Goal: Navigation & Orientation: Find specific page/section

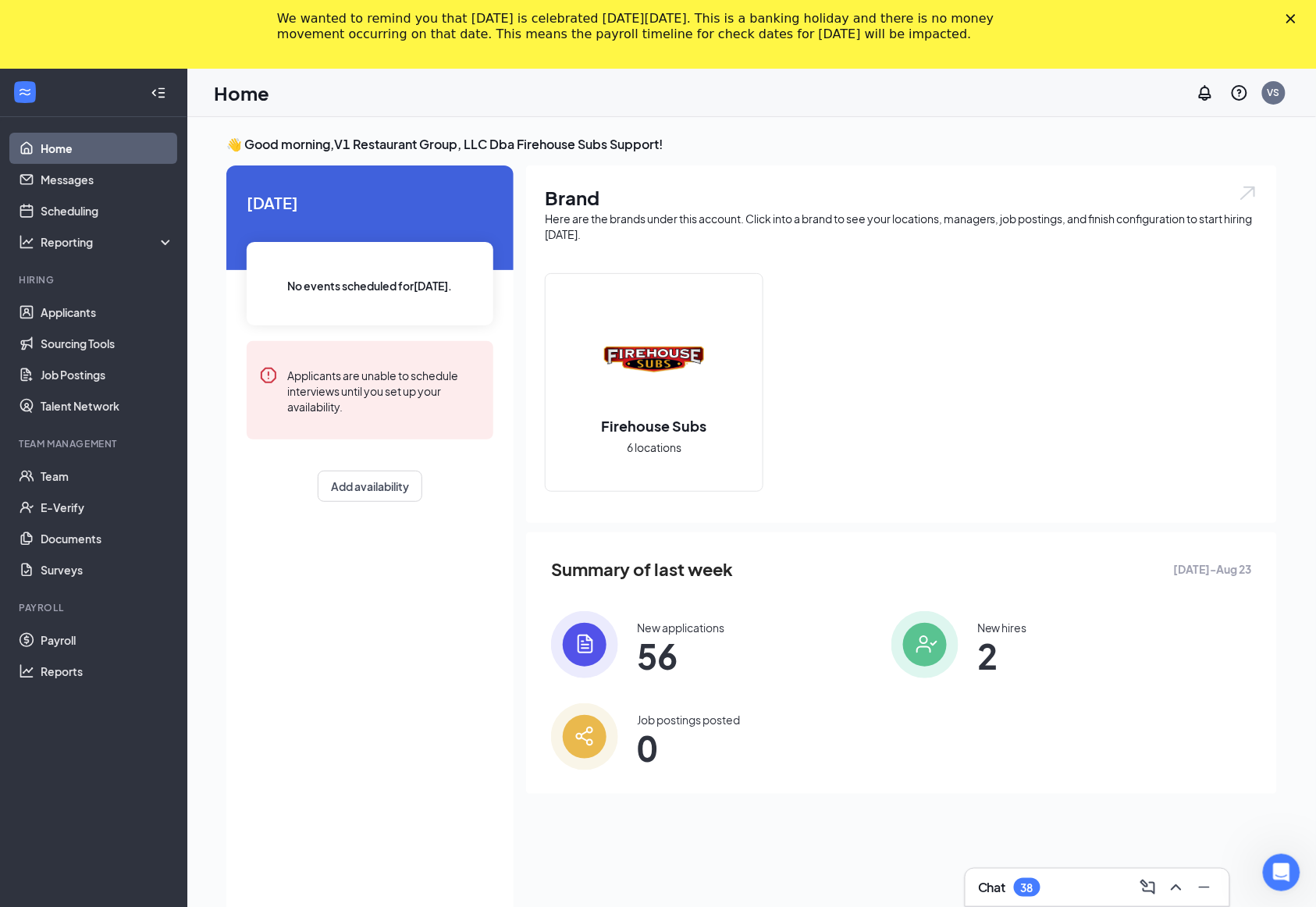
click at [1296, 21] on icon "Close" at bounding box center [1290, 18] width 9 height 9
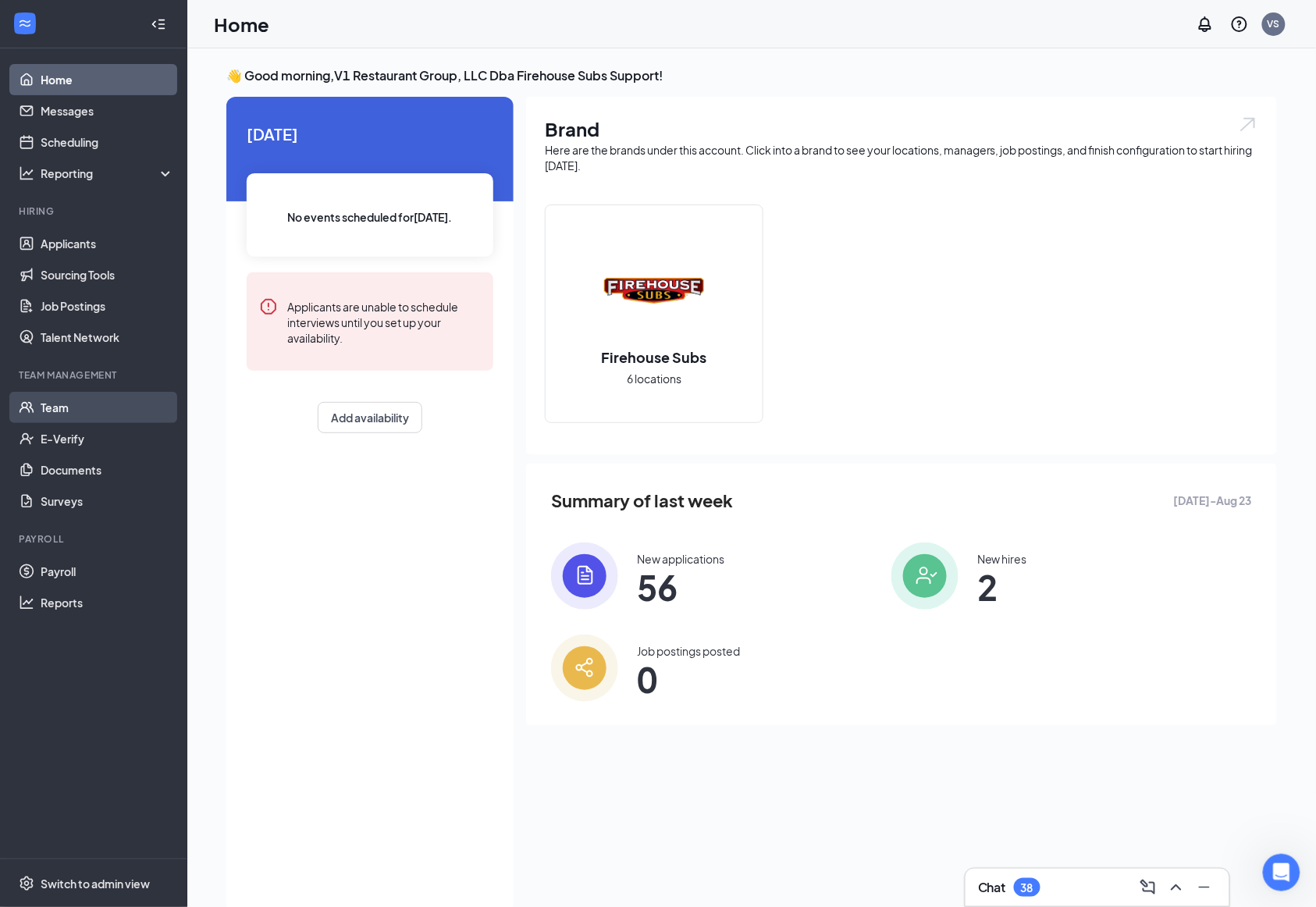
click at [110, 410] on link "Team" at bounding box center [107, 407] width 133 height 31
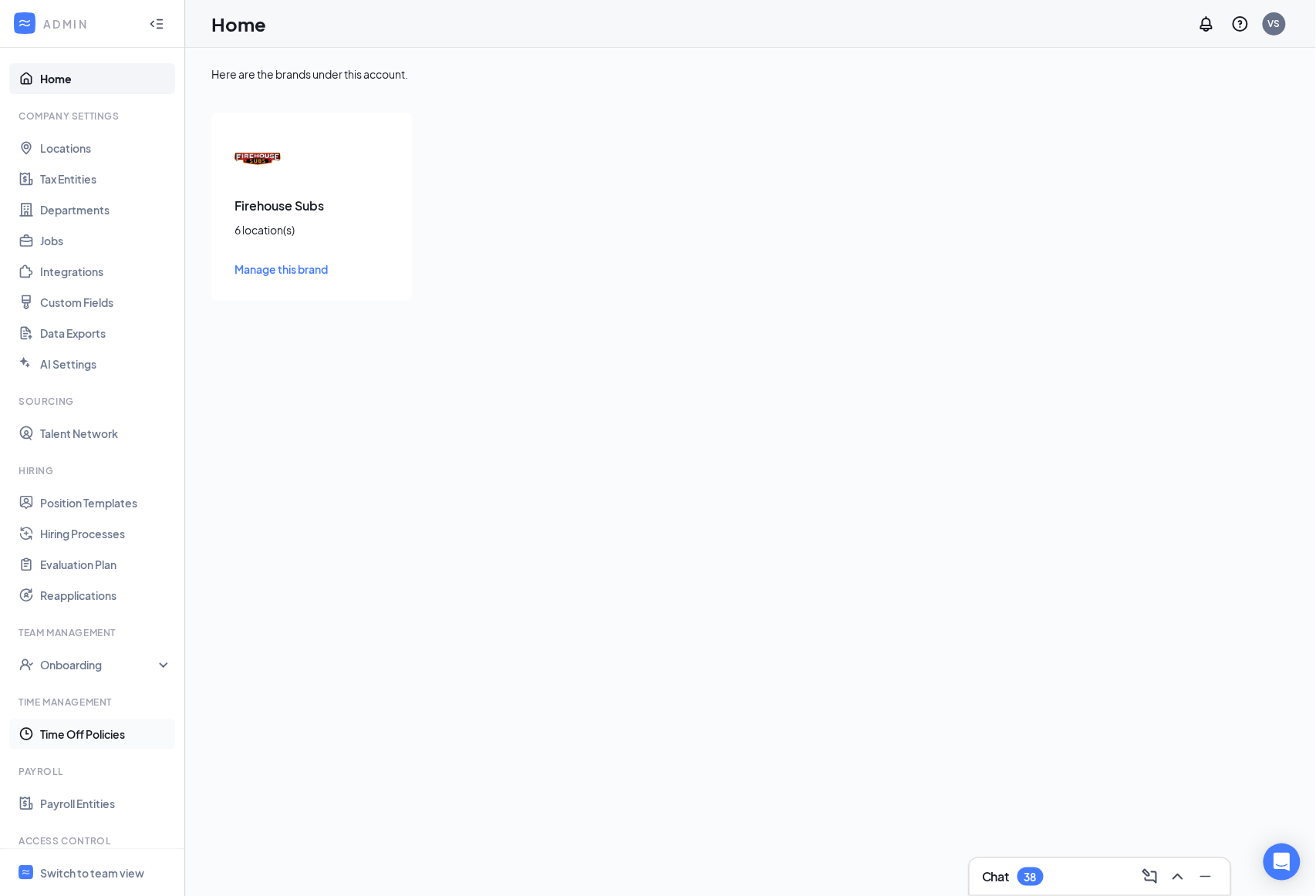
click at [80, 745] on link "Time Off Policies" at bounding box center [106, 734] width 132 height 31
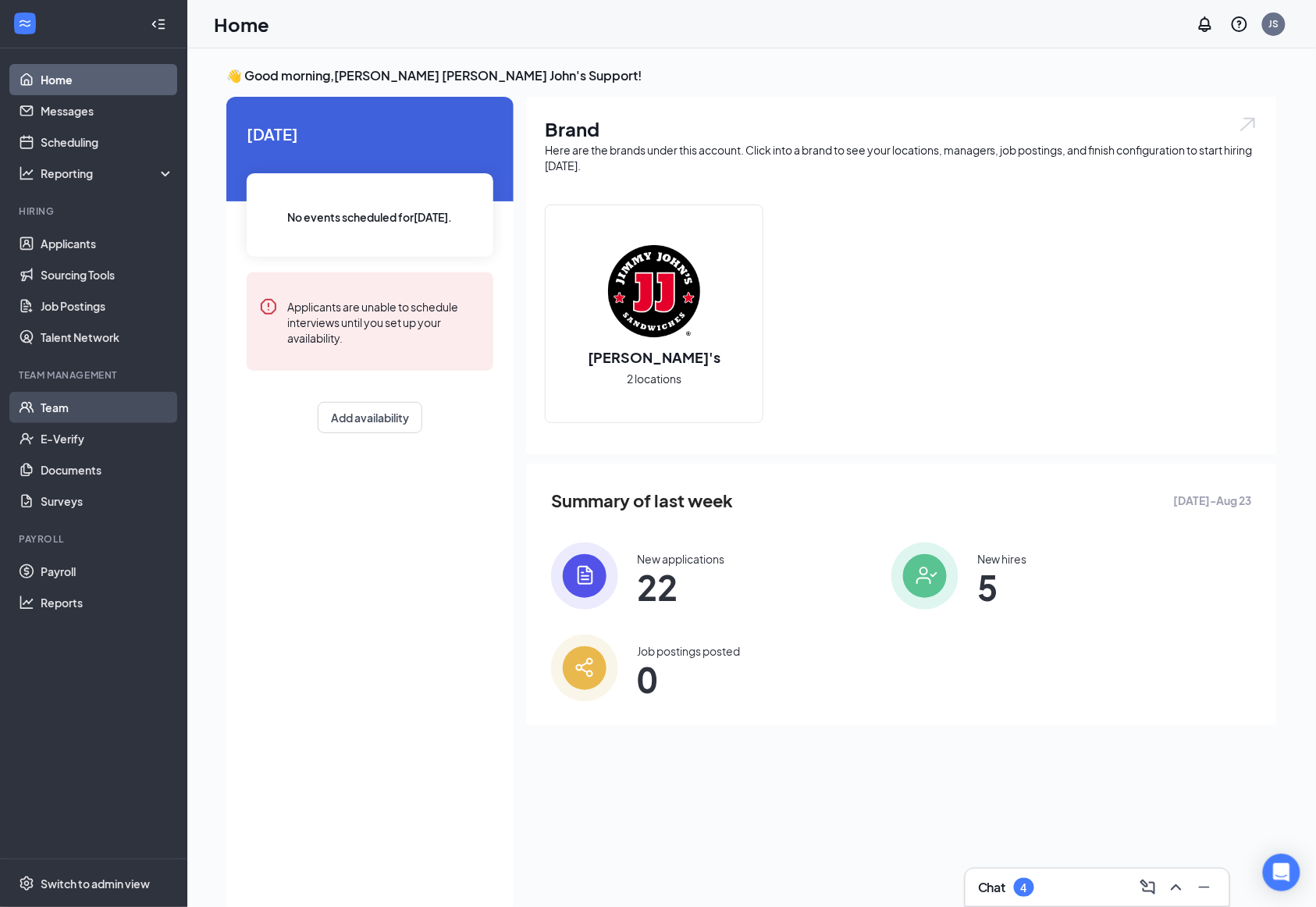
click at [124, 404] on link "Team" at bounding box center [107, 407] width 133 height 31
